Goal: Information Seeking & Learning: Check status

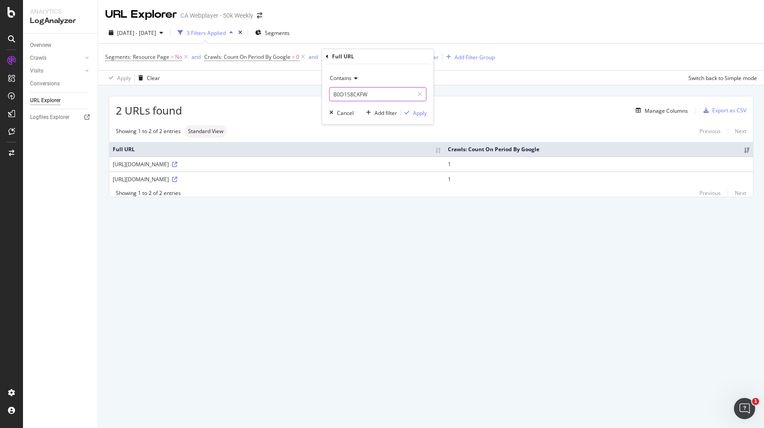
click at [356, 99] on input "B0D1S8CKFW" at bounding box center [372, 94] width 84 height 14
paste input "BZ6JP1YJ"
type input "B0BZ6JP1YJ"
click at [415, 116] on div "Apply" at bounding box center [420, 113] width 14 height 8
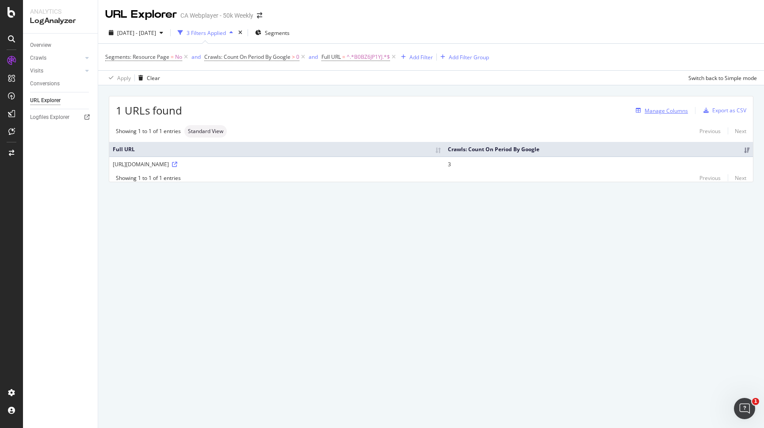
click at [673, 109] on div "Manage Columns" at bounding box center [665, 111] width 43 height 8
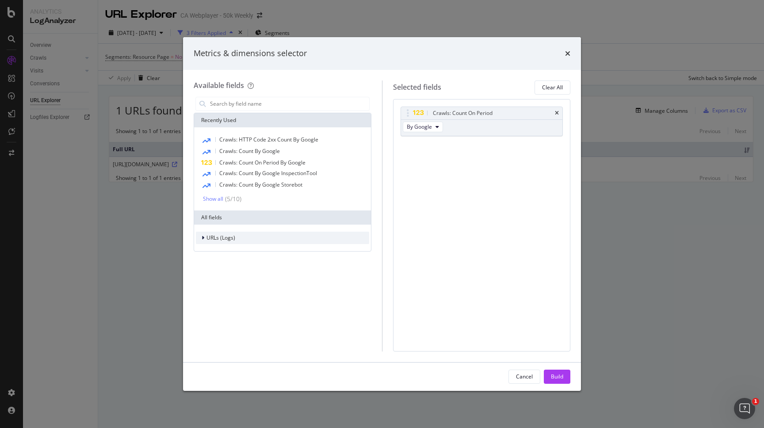
click at [256, 239] on div "URLs (Logs)" at bounding box center [282, 238] width 173 height 12
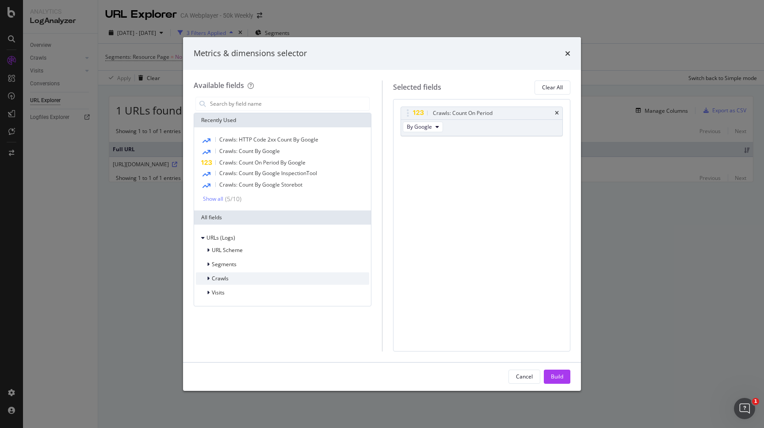
click at [270, 283] on div "Crawls" at bounding box center [282, 278] width 173 height 12
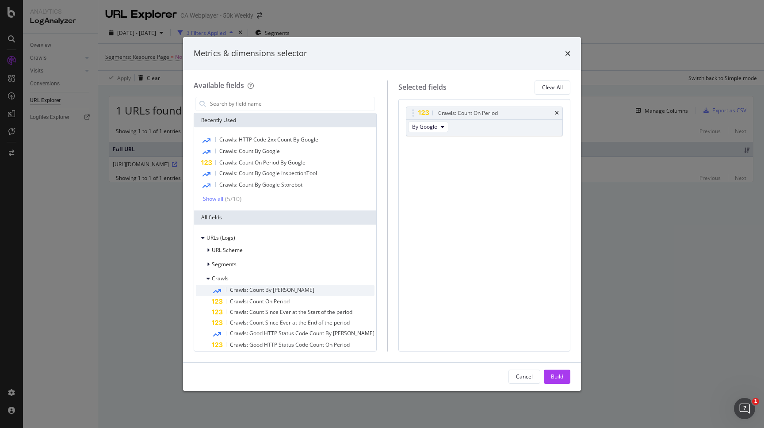
click at [294, 291] on div "Crawls: Count By [PERSON_NAME]" at bounding box center [293, 290] width 163 height 11
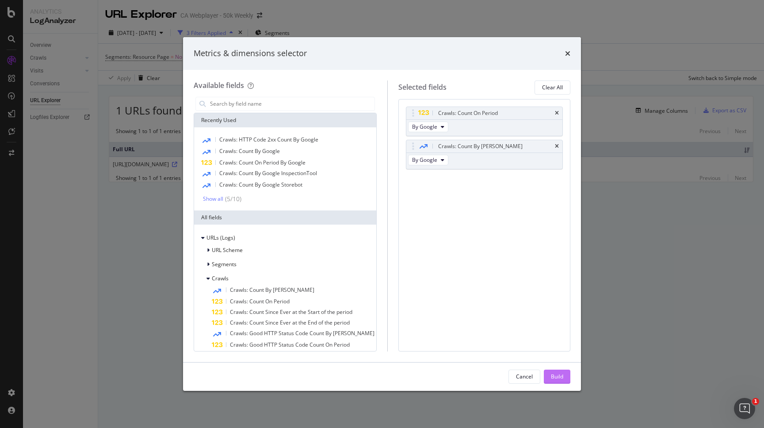
click at [550, 373] on button "Build" at bounding box center [556, 376] width 27 height 14
